Goal: Task Accomplishment & Management: Complete application form

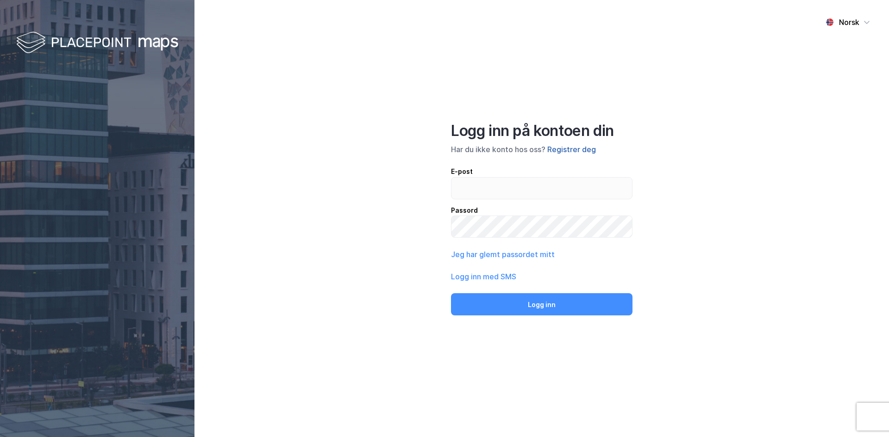
click at [577, 149] on button "Registrer deg" at bounding box center [571, 149] width 49 height 11
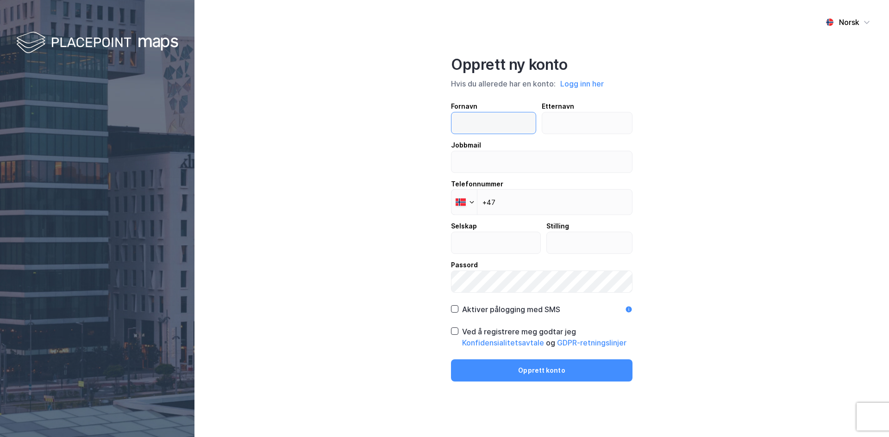
click at [481, 131] on input "text" at bounding box center [493, 122] width 84 height 21
type input "[PERSON_NAME]"
type input "Bakken"
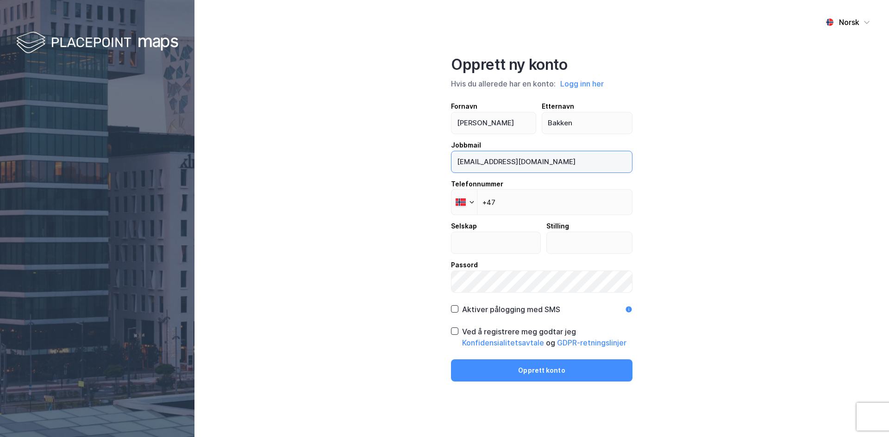
drag, startPoint x: 560, startPoint y: 163, endPoint x: 423, endPoint y: 162, distance: 137.5
click at [423, 162] on div "Norsk Opprett ny konto Hvis du allerede har en konto: Logg inn her Fornavn [PER…" at bounding box center [541, 218] width 694 height 437
type input "[EMAIL_ADDRESS][DOMAIN_NAME]"
click at [524, 200] on input "+47" at bounding box center [541, 202] width 181 height 26
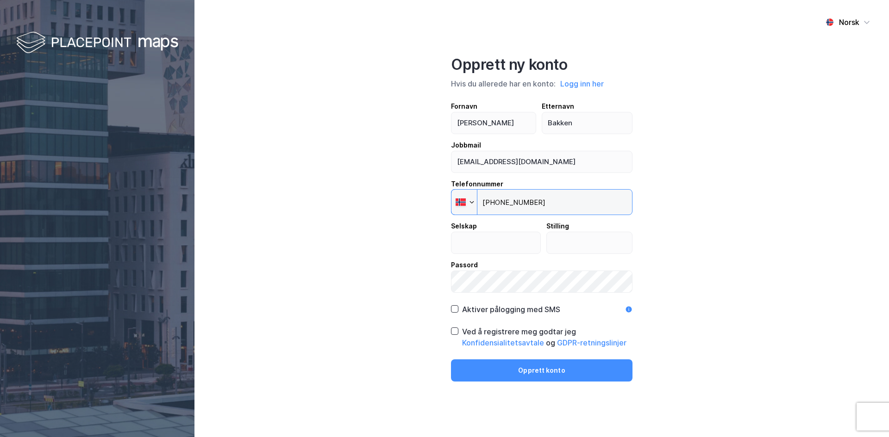
type input "[PHONE_NUMBER]"
click at [670, 233] on div "Norsk Opprett ny konto Hvis du allerede har en konto: Logg inn her Fornavn [PER…" at bounding box center [541, 218] width 694 height 437
click at [506, 244] on input "text" at bounding box center [495, 242] width 89 height 21
type input "Union Norsk Næringsmegling As"
click at [568, 246] on input "text" at bounding box center [590, 242] width 86 height 21
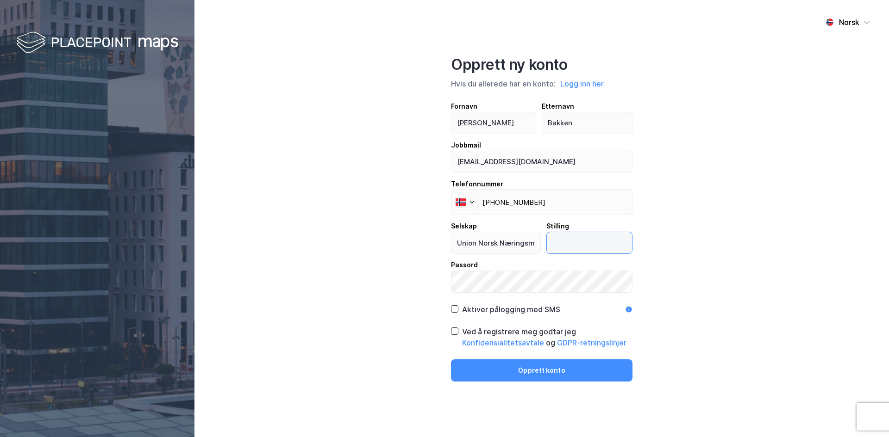
type input "Rådgiver"
click at [458, 332] on div "Ved å registrere meg godtar jeg Konfidensialitetsavtale og GDPR-retningslinjer" at bounding box center [541, 337] width 181 height 22
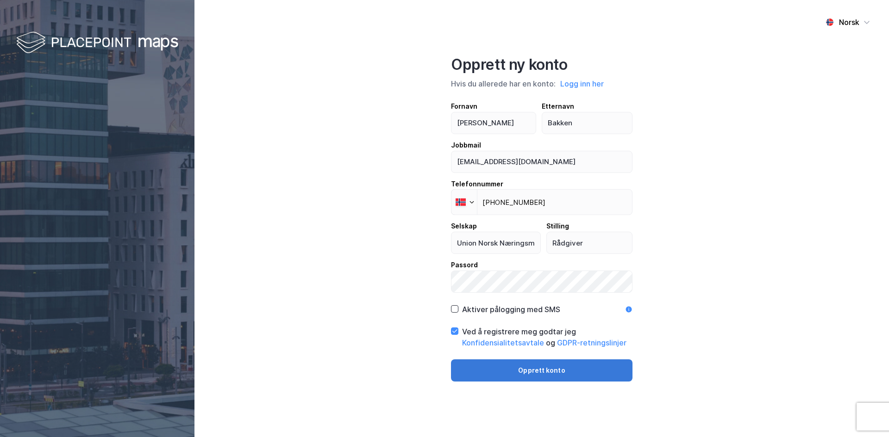
click at [507, 366] on button "Opprett konto" at bounding box center [541, 371] width 181 height 22
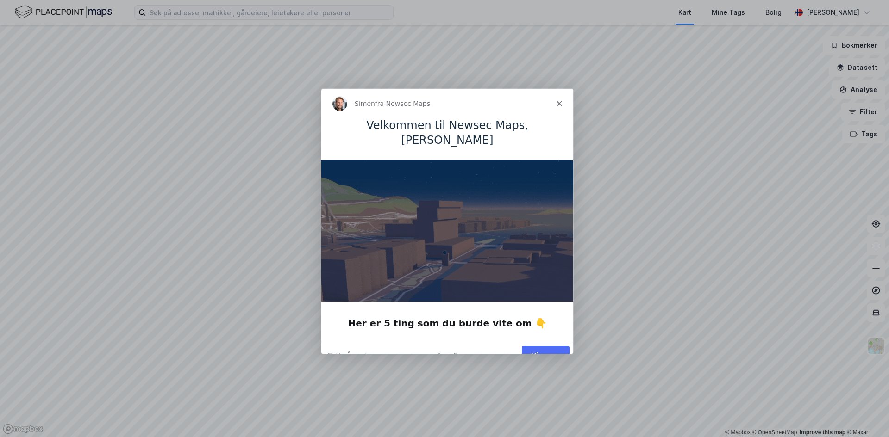
click at [555, 345] on button "Vis meg" at bounding box center [545, 354] width 48 height 19
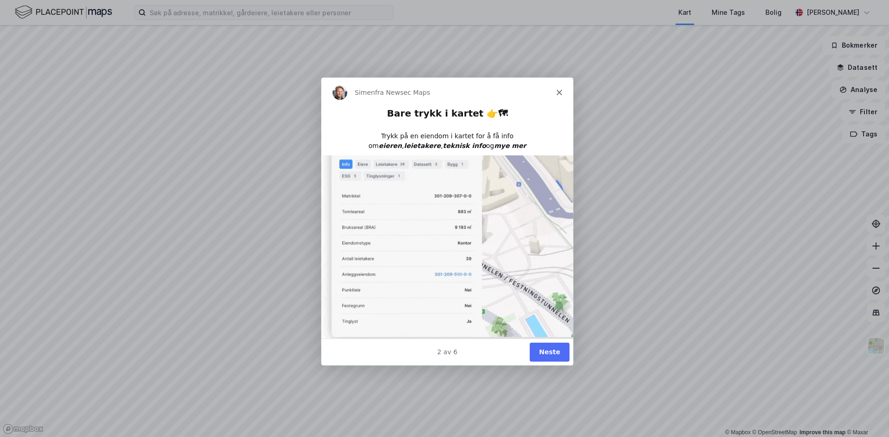
click at [540, 355] on button "Neste" at bounding box center [549, 351] width 40 height 19
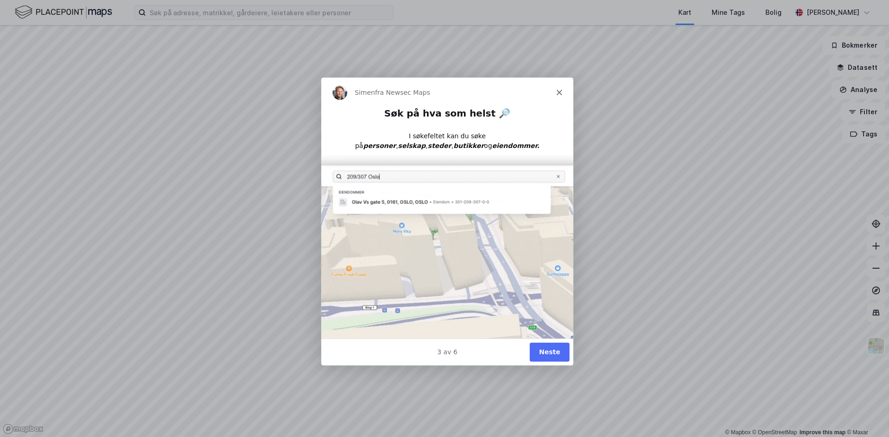
click at [546, 351] on button "Neste" at bounding box center [549, 351] width 40 height 19
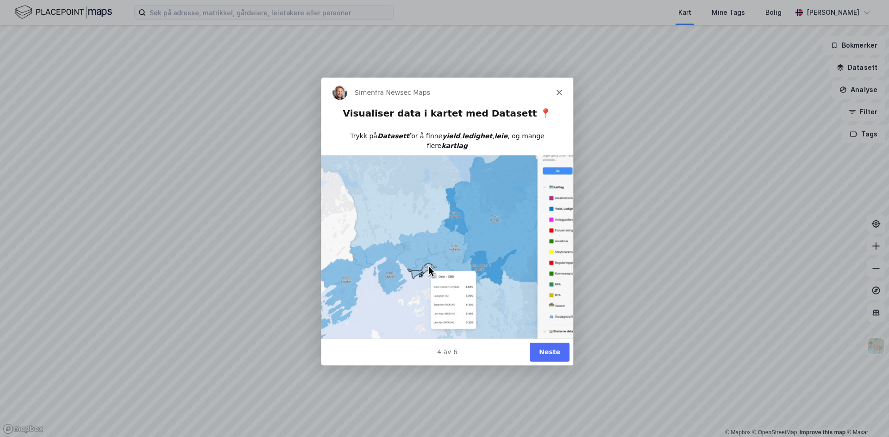
click at [560, 353] on button "Neste" at bounding box center [549, 351] width 40 height 19
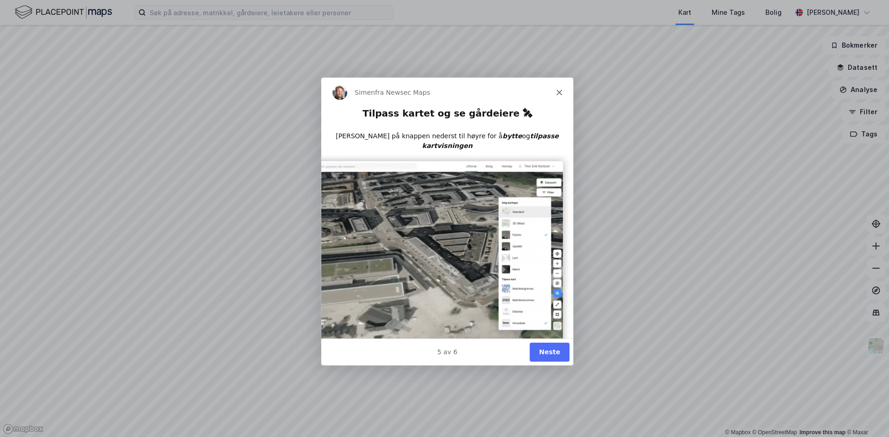
click at [548, 348] on button "Neste" at bounding box center [549, 351] width 40 height 19
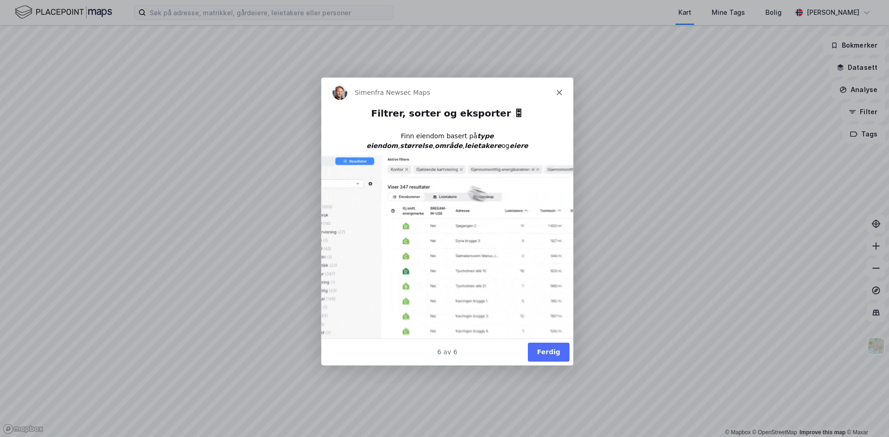
click at [548, 350] on button "Ferdig" at bounding box center [548, 351] width 42 height 19
